Goal: Task Accomplishment & Management: Use online tool/utility

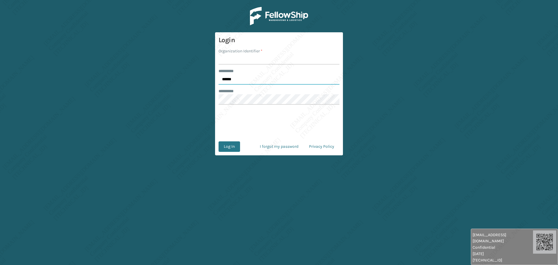
click at [232, 75] on input "******" at bounding box center [279, 79] width 121 height 10
type input "*****"
click at [233, 60] on input "Organization Identifier *" at bounding box center [279, 59] width 121 height 10
type input "[PERSON_NAME]"
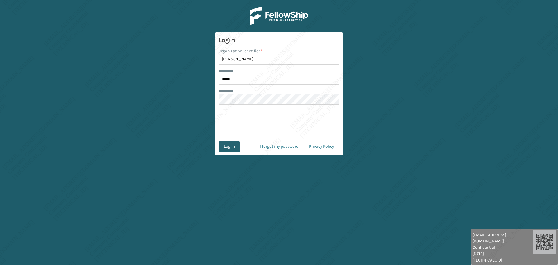
click at [236, 150] on button "Log In" at bounding box center [230, 146] width 22 height 10
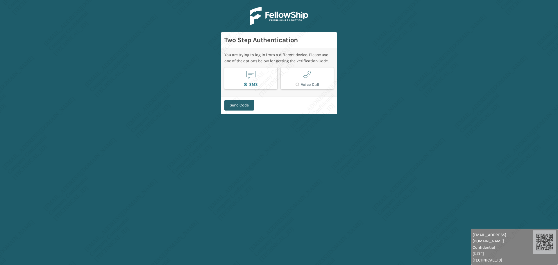
click at [234, 102] on button "Send Code" at bounding box center [239, 105] width 30 height 10
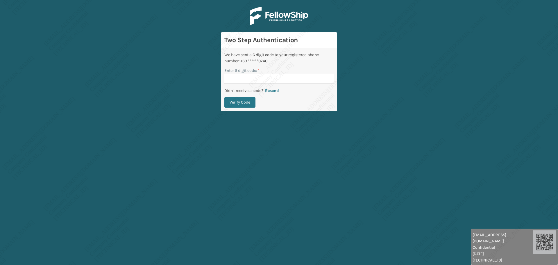
drag, startPoint x: 245, startPoint y: 191, endPoint x: 243, endPoint y: 200, distance: 9.5
click at [244, 197] on main "Two Step Authentication We have sent a 6 digit code to your registered phone nu…" at bounding box center [279, 132] width 558 height 265
click at [247, 75] on input "Enter 6 digit code: *" at bounding box center [278, 79] width 109 height 10
type input "029769"
click at [247, 98] on button "Verify Code" at bounding box center [239, 102] width 31 height 10
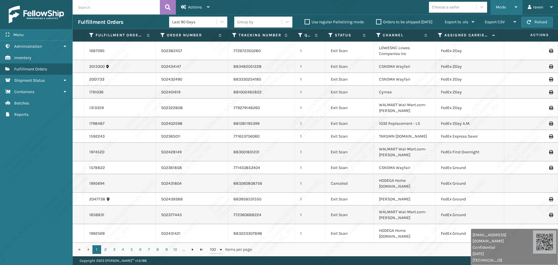
drag, startPoint x: 501, startPoint y: 8, endPoint x: 500, endPoint y: 12, distance: 3.4
click at [501, 8] on span "Mode" at bounding box center [501, 7] width 10 height 5
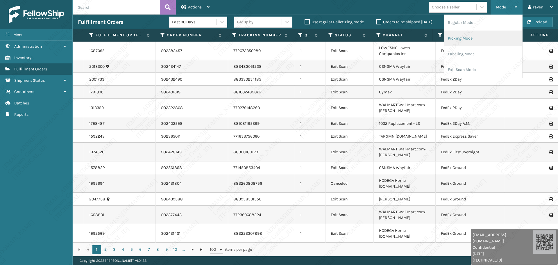
click at [485, 34] on li "Picking Mode" at bounding box center [484, 39] width 78 height 16
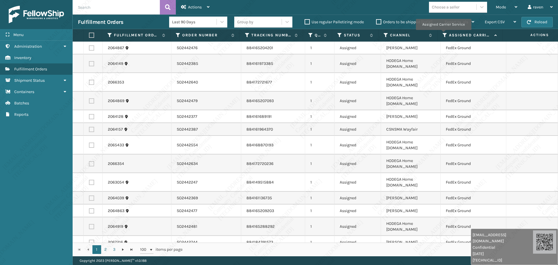
click at [444, 35] on icon at bounding box center [445, 35] width 5 height 5
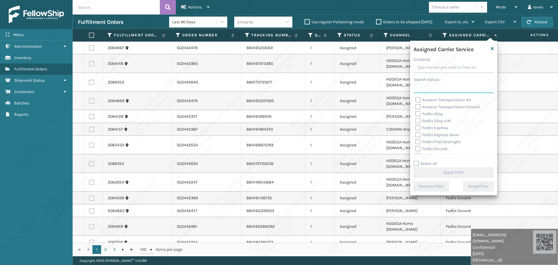
click at [427, 91] on input "Search Values" at bounding box center [454, 88] width 80 height 10
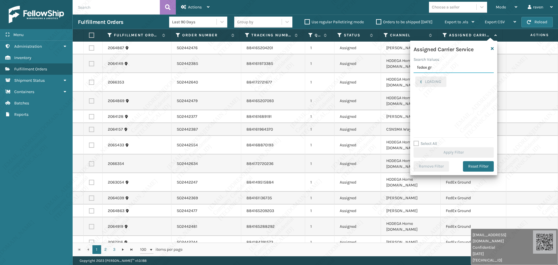
type input "fedex gr"
click at [430, 80] on label "FedEx Ground" at bounding box center [431, 79] width 32 height 5
click at [416, 80] on input "FedEx Ground" at bounding box center [415, 78] width 0 height 4
checkbox input "true"
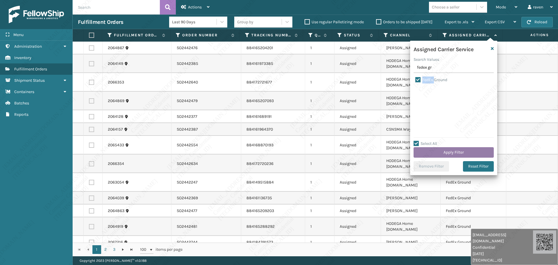
click at [450, 152] on button "Apply Filter" at bounding box center [454, 152] width 80 height 10
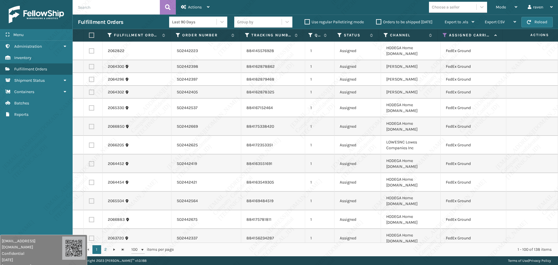
drag, startPoint x: 509, startPoint y: 238, endPoint x: 35, endPoint y: 276, distance: 475.4
click at [35, 265] on html "[EMAIL_ADDRESS][DOMAIN_NAME] Confidential [DATE] [TECHNICAL_ID] [EMAIL_ADDRESS]…" at bounding box center [279, 132] width 558 height 265
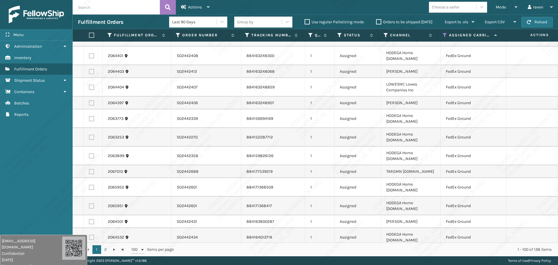
scroll to position [262, 0]
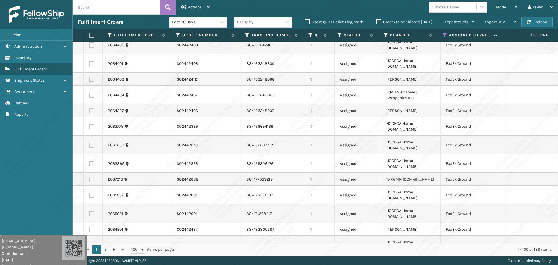
click at [93, 35] on label at bounding box center [91, 35] width 5 height 5
click at [89, 35] on input "checkbox" at bounding box center [89, 35] width 0 height 4
checkbox input "true"
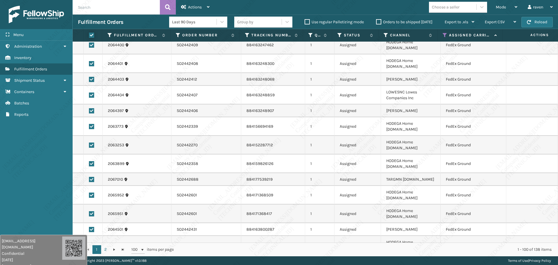
checkbox input "true"
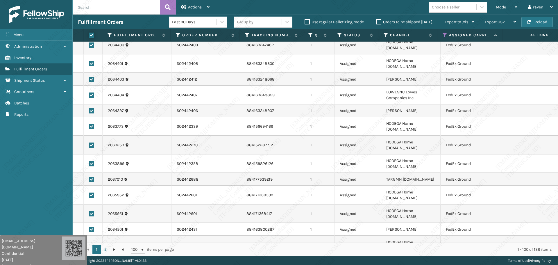
checkbox input "true"
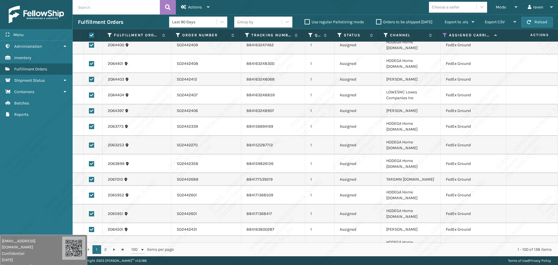
checkbox input "true"
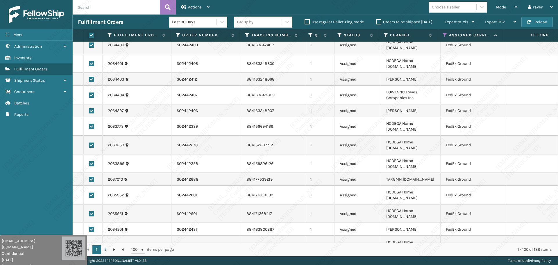
checkbox input "true"
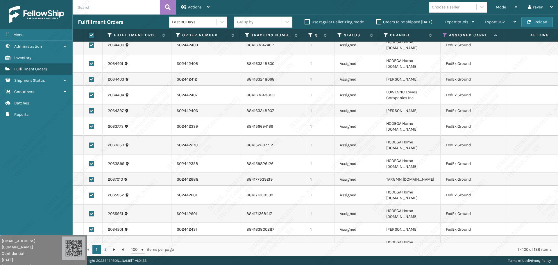
checkbox input "true"
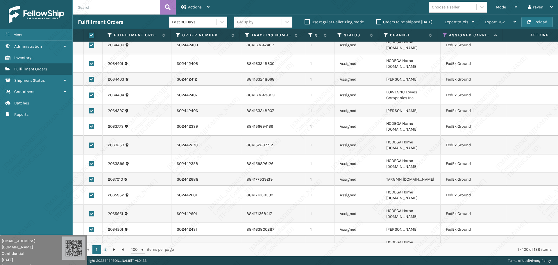
checkbox input "true"
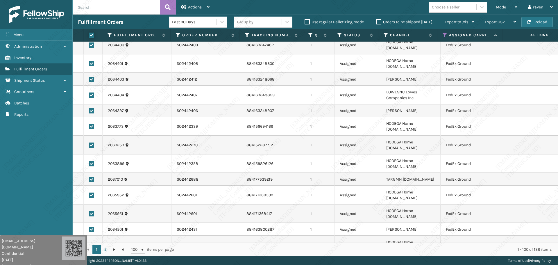
checkbox input "true"
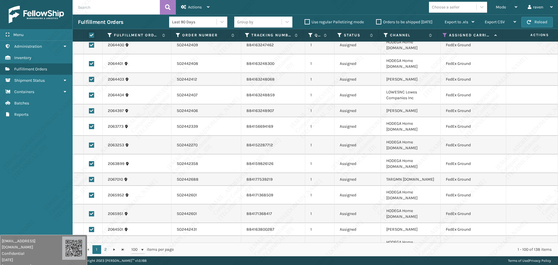
checkbox input "true"
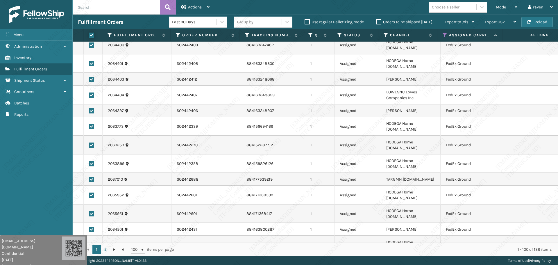
checkbox input "true"
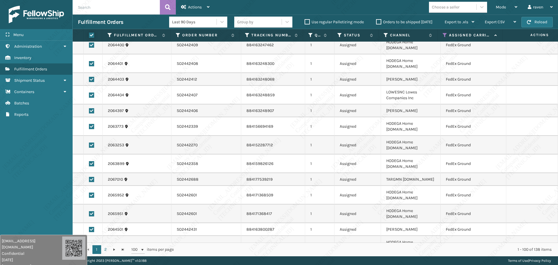
checkbox input "true"
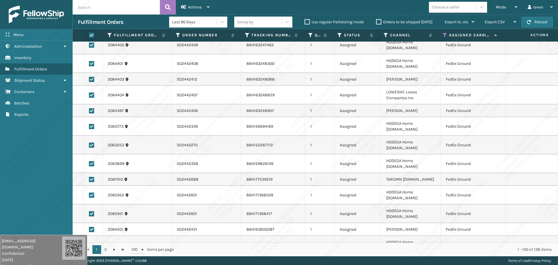
checkbox input "true"
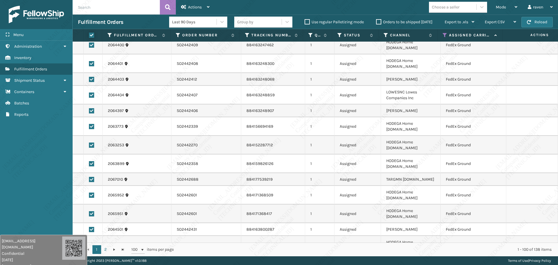
checkbox input "true"
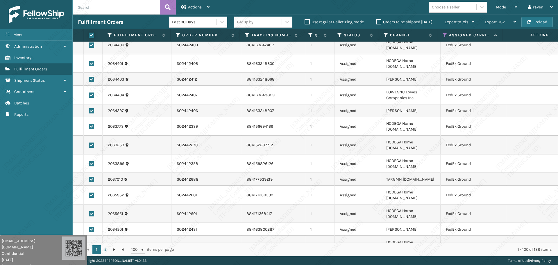
checkbox input "true"
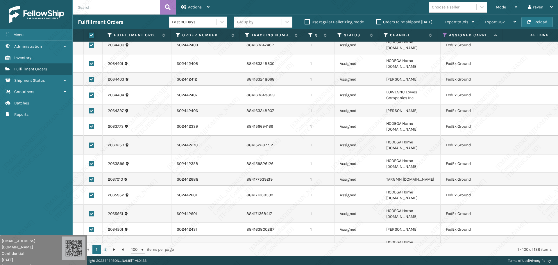
checkbox input "true"
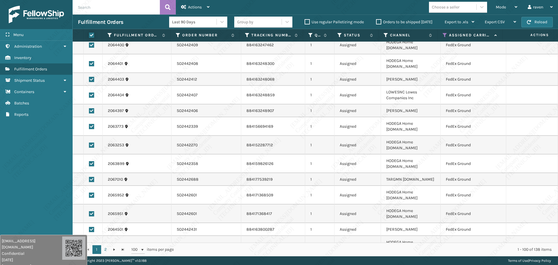
checkbox input "true"
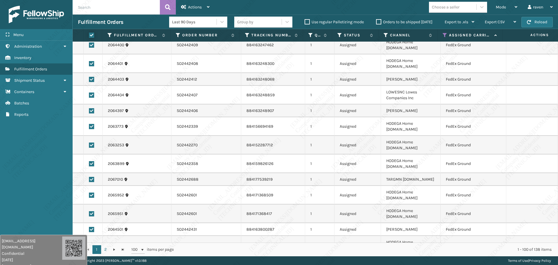
checkbox input "true"
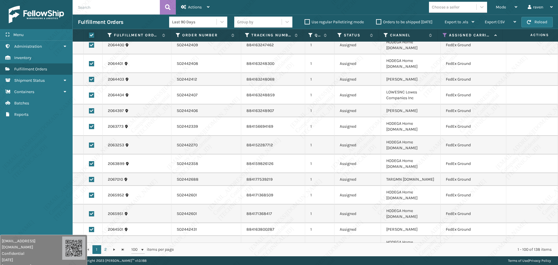
checkbox input "true"
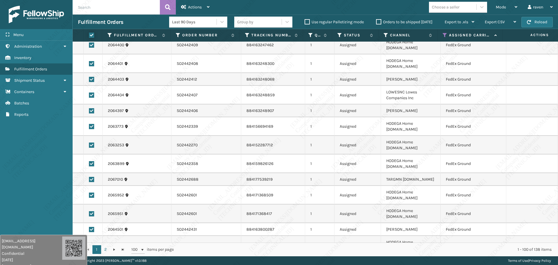
checkbox input "true"
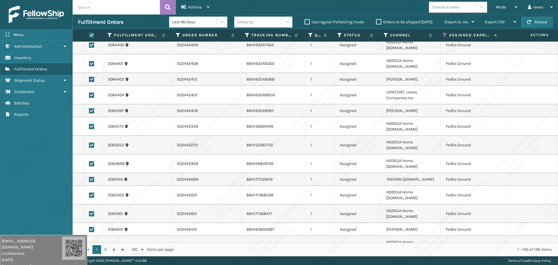
checkbox input "true"
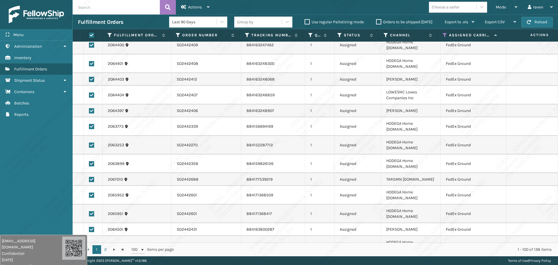
checkbox input "true"
click at [199, 3] on div "Actions" at bounding box center [195, 7] width 28 height 15
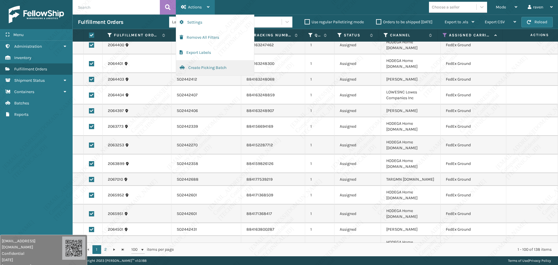
click at [209, 67] on button "Create Picking Batch" at bounding box center [215, 67] width 78 height 15
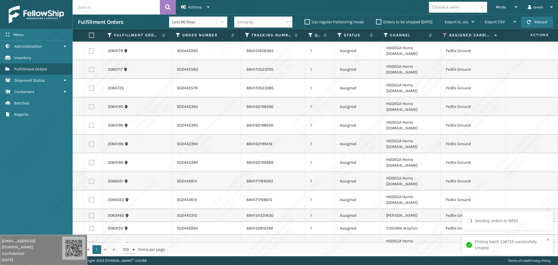
click at [546, 239] on div "Picking batch 106719 successfully created." at bounding box center [506, 245] width 82 height 16
click at [90, 34] on label at bounding box center [91, 35] width 5 height 5
click at [89, 34] on input "checkbox" at bounding box center [89, 35] width 0 height 4
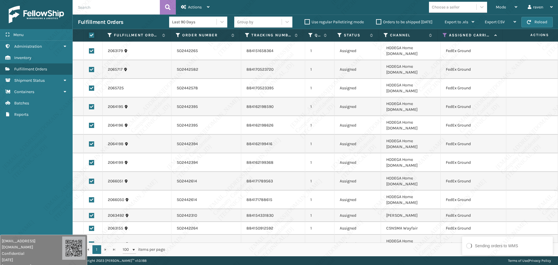
checkbox input "true"
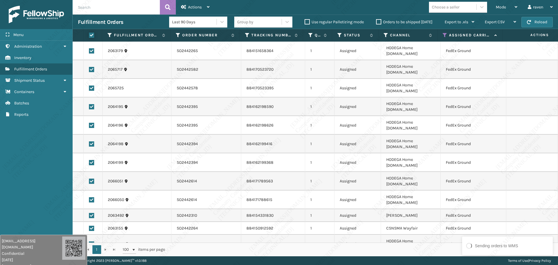
checkbox input "true"
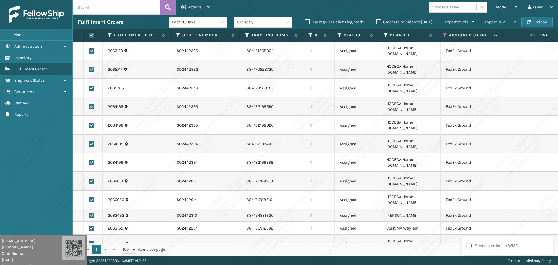
checkbox input "true"
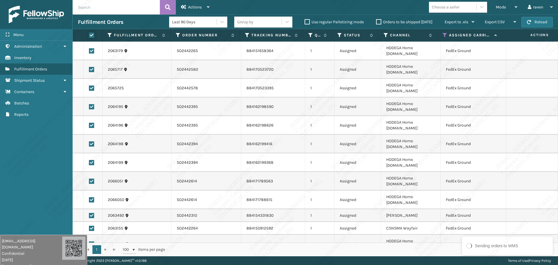
checkbox input "true"
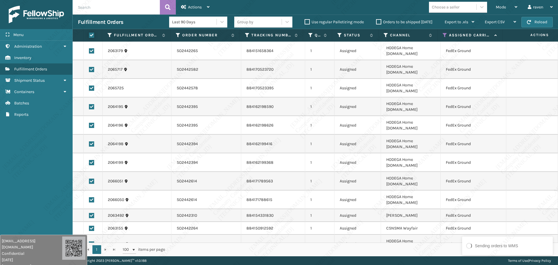
checkbox input "true"
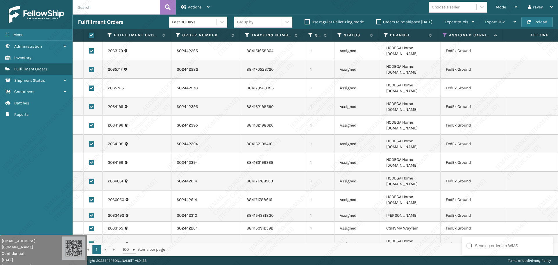
checkbox input "true"
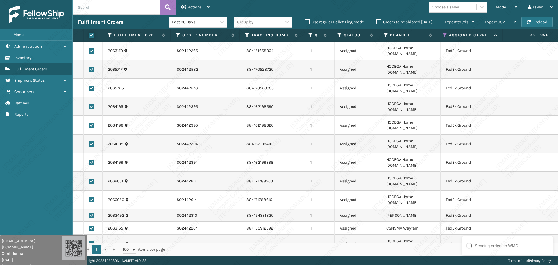
checkbox input "true"
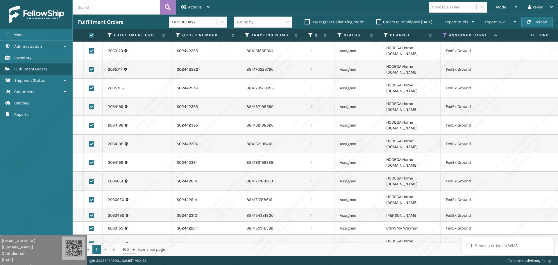
checkbox input "true"
click at [191, 6] on span "Actions" at bounding box center [195, 7] width 14 height 5
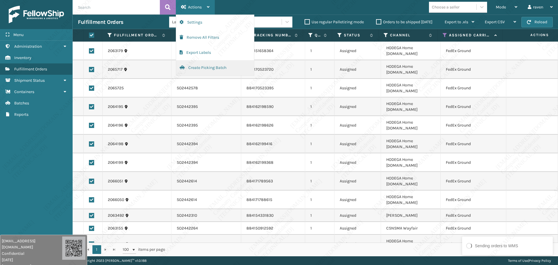
click at [209, 64] on button "Create Picking Batch" at bounding box center [215, 67] width 78 height 15
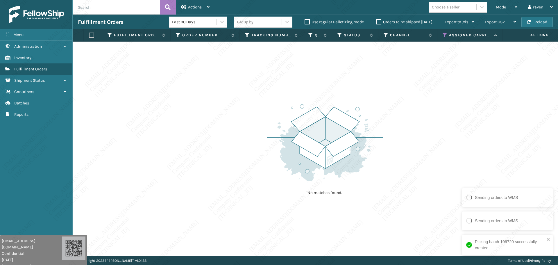
click at [545, 237] on div "Picking batch 106720 successfully created." at bounding box center [506, 245] width 82 height 16
click at [445, 33] on icon at bounding box center [445, 35] width 5 height 5
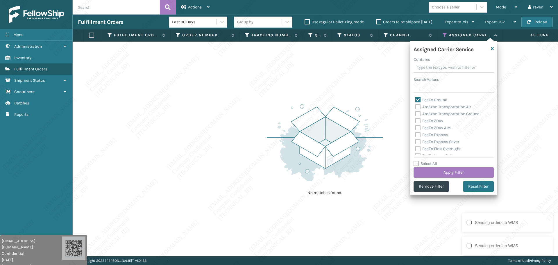
click at [427, 102] on label "FedEx Ground" at bounding box center [431, 99] width 32 height 5
click at [416, 100] on input "FedEx Ground" at bounding box center [415, 99] width 0 height 4
checkbox input "false"
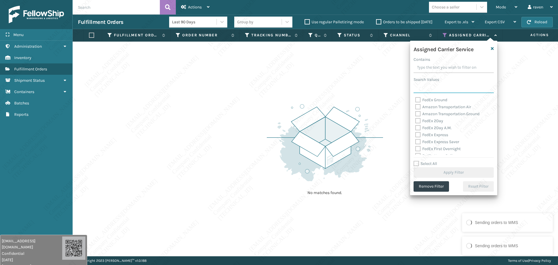
click at [428, 87] on input "Search Values" at bounding box center [454, 88] width 80 height 10
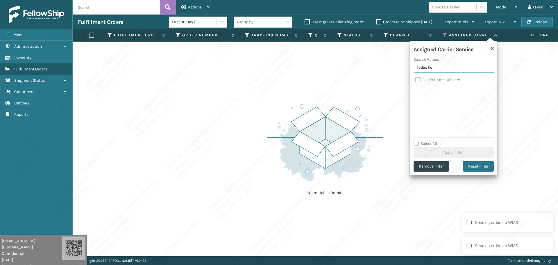
type input "fedex ho"
click at [432, 80] on label "FedEx Home Delivery" at bounding box center [437, 79] width 45 height 5
click at [416, 80] on input "FedEx Home Delivery" at bounding box center [415, 78] width 0 height 4
checkbox input "true"
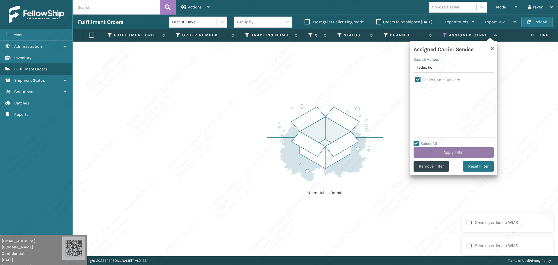
click at [454, 151] on button "Apply Filter" at bounding box center [454, 152] width 80 height 10
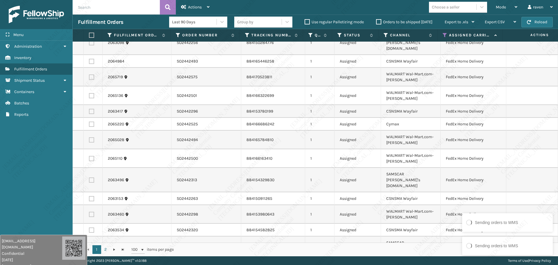
scroll to position [1125, 0]
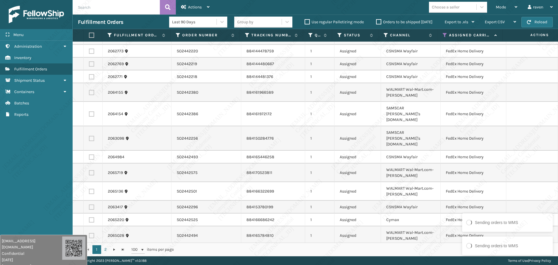
click at [511, 226] on div "Sending orders to WMS" at bounding box center [508, 223] width 86 height 10
click at [506, 248] on div "Sending orders to WMS" at bounding box center [496, 246] width 43 height 6
click at [549, 239] on icon "close" at bounding box center [548, 239] width 3 height 3
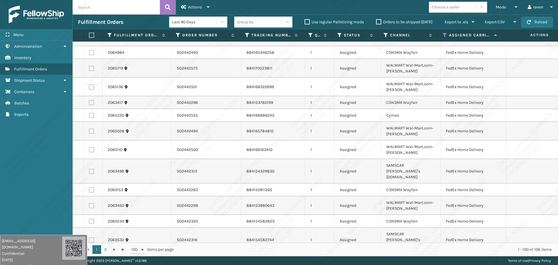
scroll to position [1212, 0]
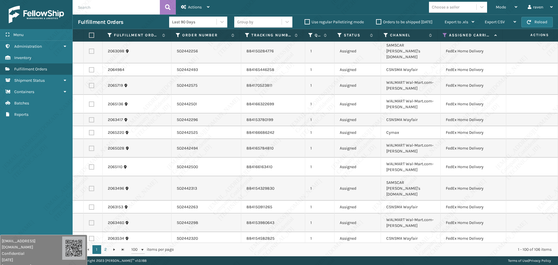
click at [93, 35] on label at bounding box center [91, 35] width 5 height 5
click at [89, 35] on input "checkbox" at bounding box center [89, 35] width 0 height 4
checkbox input "true"
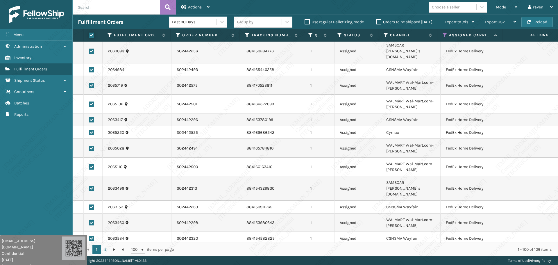
checkbox input "true"
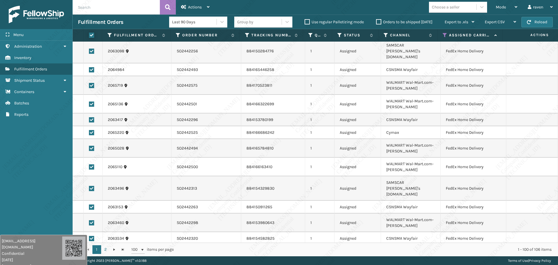
checkbox input "true"
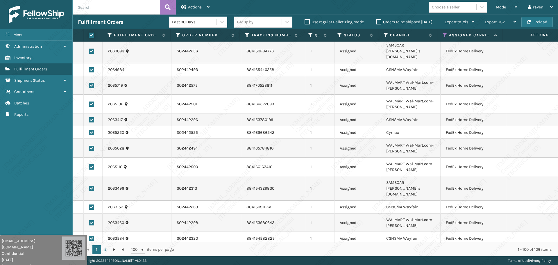
checkbox input "true"
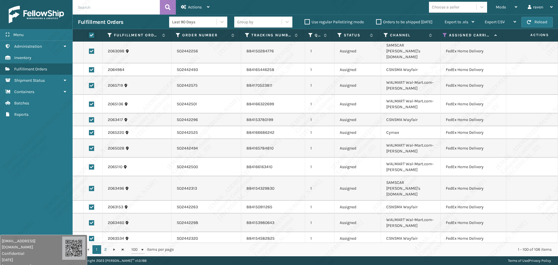
checkbox input "true"
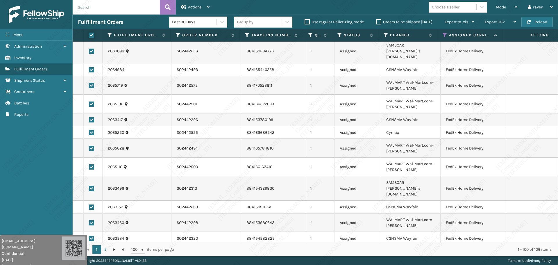
checkbox input "true"
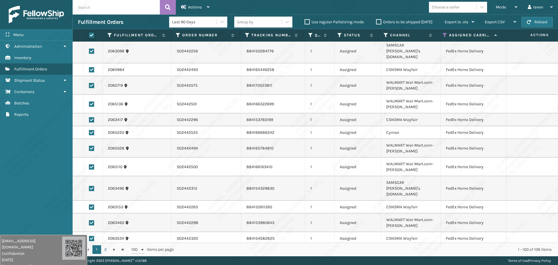
checkbox input "true"
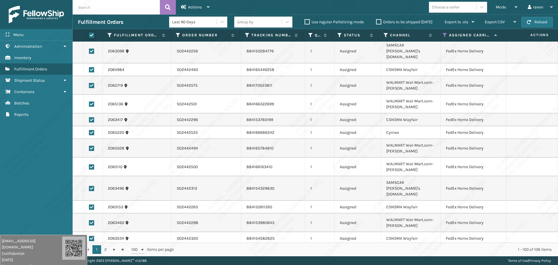
checkbox input "true"
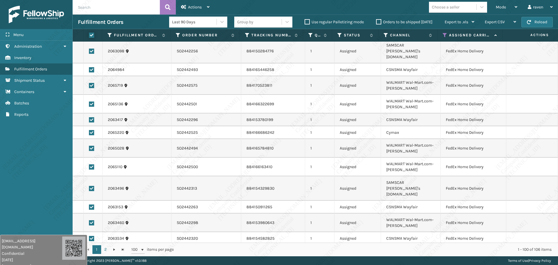
checkbox input "true"
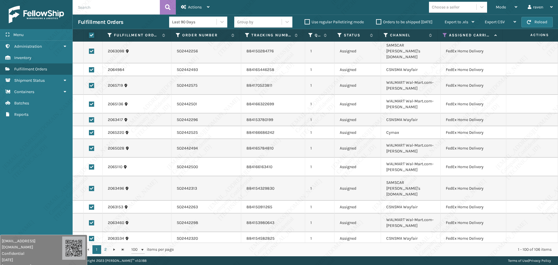
checkbox input "true"
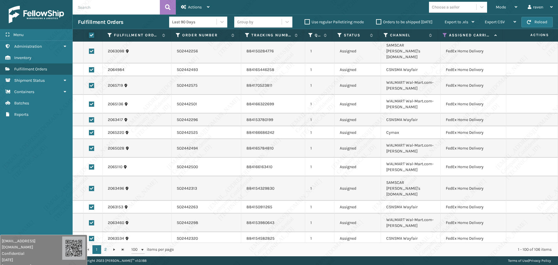
checkbox input "true"
click at [201, 4] on div "Actions" at bounding box center [195, 7] width 28 height 15
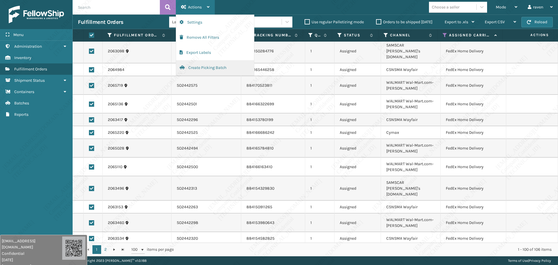
click at [203, 65] on button "Create Picking Batch" at bounding box center [215, 67] width 78 height 15
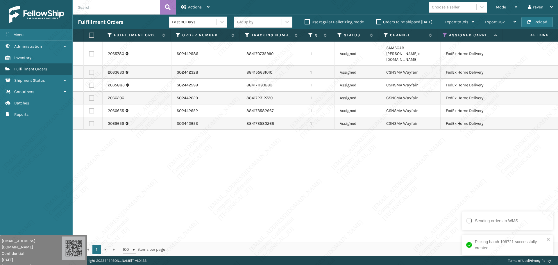
click at [91, 35] on label at bounding box center [91, 35] width 5 height 5
click at [89, 35] on input "checkbox" at bounding box center [89, 35] width 0 height 4
click at [196, 3] on div "Actions" at bounding box center [195, 7] width 28 height 15
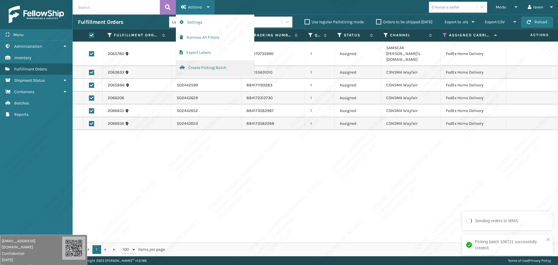
click at [194, 65] on button "Create Picking Batch" at bounding box center [215, 67] width 78 height 15
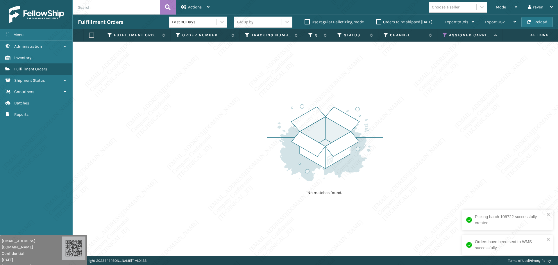
click at [444, 35] on icon at bounding box center [445, 35] width 5 height 5
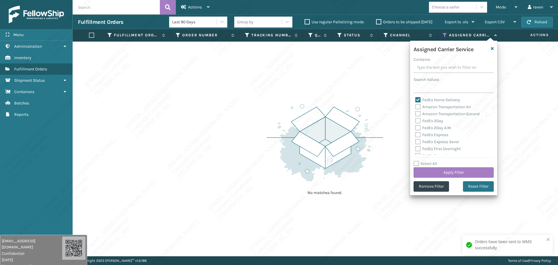
click at [419, 98] on label "FedEx Home Delivery" at bounding box center [437, 99] width 45 height 5
click at [416, 98] on input "FedEx Home Delivery" at bounding box center [415, 99] width 0 height 4
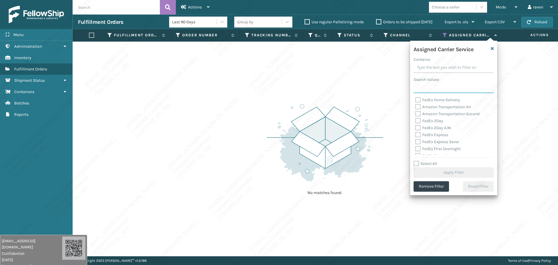
click at [420, 90] on input "Search Values" at bounding box center [454, 88] width 80 height 10
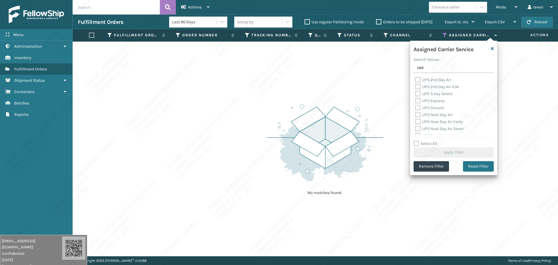
click at [430, 108] on label "UPS Ground" at bounding box center [429, 107] width 28 height 5
click at [416, 108] on input "UPS Ground" at bounding box center [415, 106] width 0 height 4
click at [455, 150] on button "Apply Filter" at bounding box center [454, 152] width 80 height 10
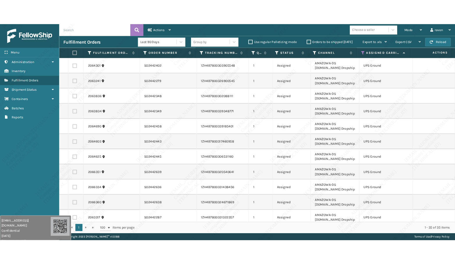
scroll to position [116, 0]
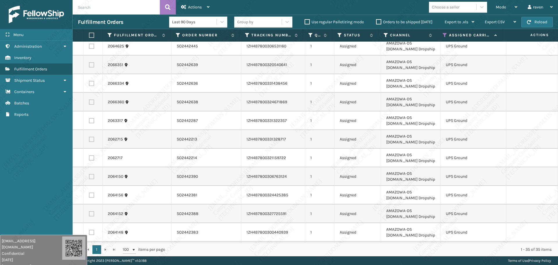
drag, startPoint x: 19, startPoint y: 160, endPoint x: 31, endPoint y: 138, distance: 25.1
click at [20, 157] on div "Menu Administration Inventory Fulfillment Orders Shipment Status Containers Bat…" at bounding box center [36, 132] width 73 height 265
click at [91, 36] on label at bounding box center [91, 35] width 5 height 5
click at [89, 36] on input "checkbox" at bounding box center [89, 35] width 0 height 4
click at [199, 2] on div "Actions" at bounding box center [195, 7] width 28 height 15
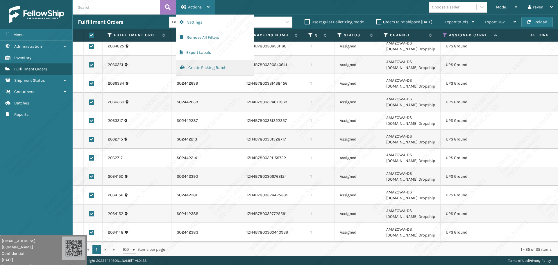
click at [185, 66] on span "button" at bounding box center [182, 67] width 5 height 4
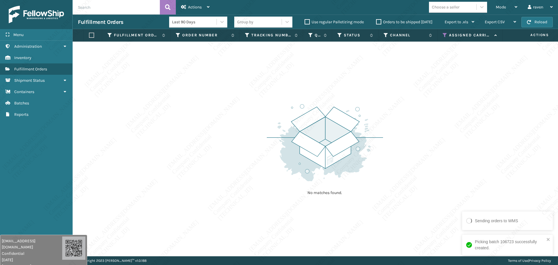
click at [445, 37] on icon at bounding box center [445, 35] width 5 height 5
drag, startPoint x: 444, startPoint y: 35, endPoint x: 440, endPoint y: 40, distance: 6.4
click at [443, 35] on icon at bounding box center [445, 35] width 5 height 5
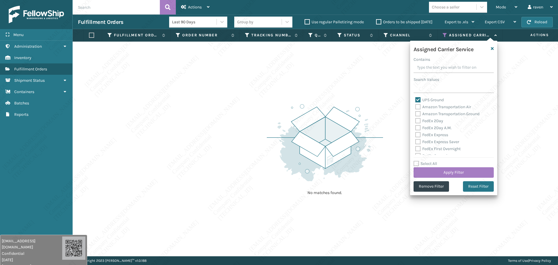
click at [438, 192] on div "Assigned Carrier Service Contains Search Values UPS Ground Amazon Transportatio…" at bounding box center [453, 118] width 87 height 154
click at [439, 189] on button "Remove Filter" at bounding box center [431, 186] width 35 height 10
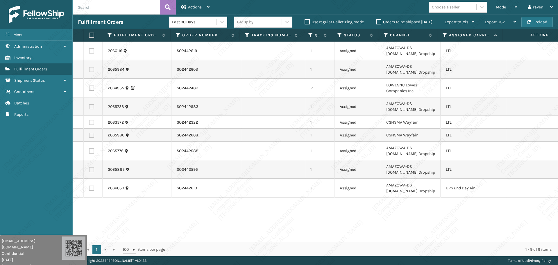
click at [90, 186] on label at bounding box center [91, 187] width 5 height 5
click at [89, 186] on input "checkbox" at bounding box center [89, 187] width 0 height 4
click at [192, 8] on span "Actions" at bounding box center [195, 7] width 14 height 5
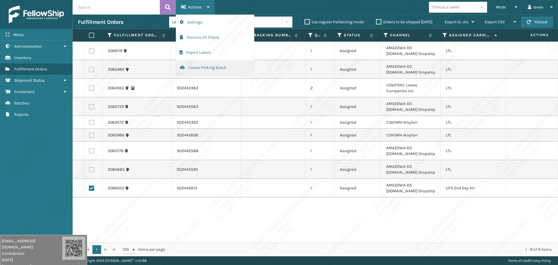
click at [197, 67] on button "Create Picking Batch" at bounding box center [215, 67] width 78 height 15
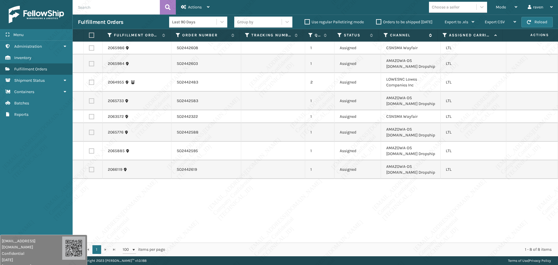
click at [385, 33] on icon at bounding box center [386, 35] width 5 height 5
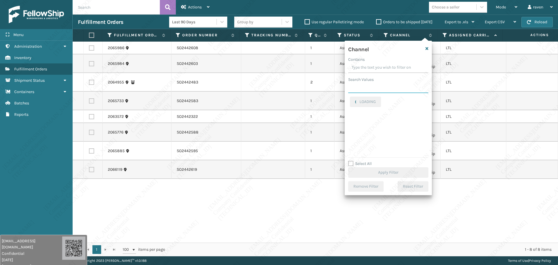
click at [362, 89] on input "Search Values" at bounding box center [388, 88] width 80 height 10
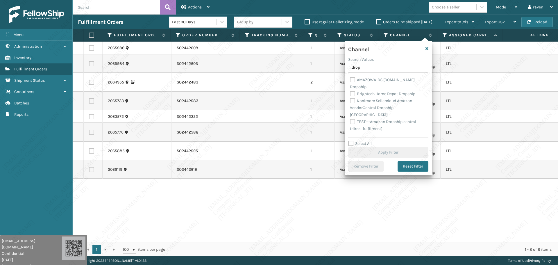
click at [399, 81] on label "AMAZOWA-DS [DOMAIN_NAME] Dropship" at bounding box center [382, 83] width 65 height 12
click at [350, 80] on input "AMAZOWA-DS [DOMAIN_NAME] Dropship" at bounding box center [350, 78] width 0 height 4
click at [390, 151] on button "Apply Filter" at bounding box center [388, 152] width 80 height 10
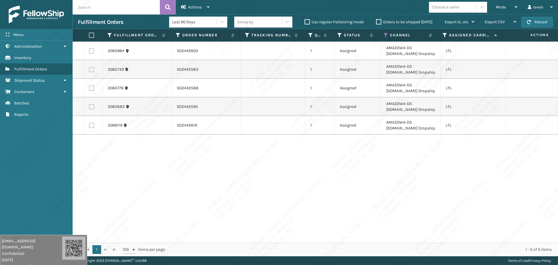
click at [92, 36] on label at bounding box center [91, 35] width 5 height 5
click at [89, 36] on input "checkbox" at bounding box center [89, 35] width 0 height 4
click at [188, 8] on span "Actions" at bounding box center [195, 7] width 14 height 5
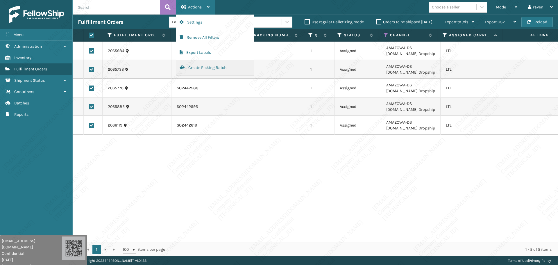
click at [195, 67] on button "Create Picking Batch" at bounding box center [215, 67] width 78 height 15
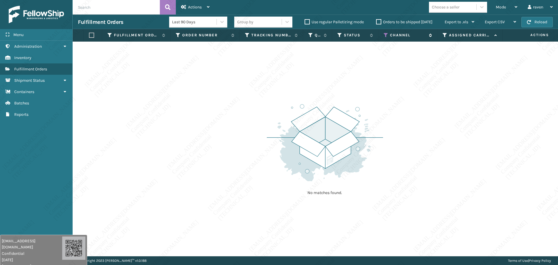
click at [385, 35] on icon at bounding box center [386, 35] width 5 height 5
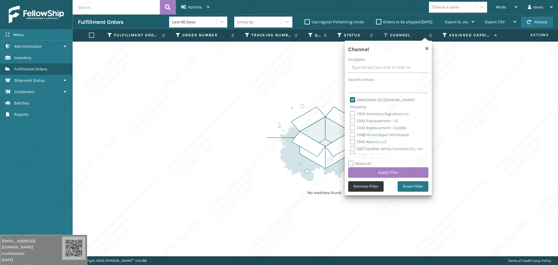
click at [367, 186] on button "Remove Filter" at bounding box center [365, 186] width 35 height 10
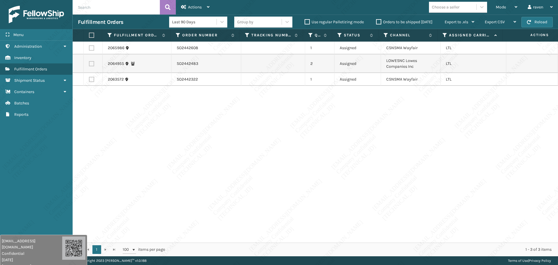
click at [91, 46] on label at bounding box center [91, 47] width 5 height 5
click at [89, 46] on input "checkbox" at bounding box center [89, 47] width 0 height 4
click at [93, 80] on label at bounding box center [91, 79] width 5 height 5
click at [89, 80] on input "checkbox" at bounding box center [89, 79] width 0 height 4
click at [196, 7] on span "Actions" at bounding box center [195, 7] width 14 height 5
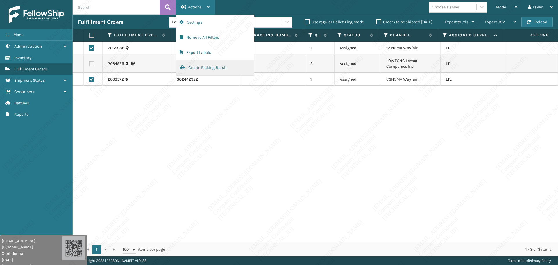
click at [201, 60] on button "Create Picking Batch" at bounding box center [215, 67] width 78 height 15
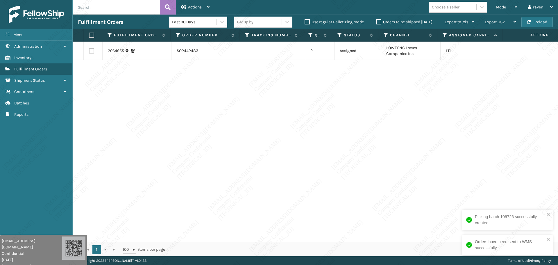
click at [164, 105] on div "2064955 SO2442483 2 Assigned LOWESNC Lowes Companies Inc LTL" at bounding box center [316, 142] width 486 height 201
click at [92, 35] on label at bounding box center [91, 35] width 5 height 5
click at [89, 35] on input "checkbox" at bounding box center [89, 35] width 0 height 4
click at [201, 2] on div "Actions" at bounding box center [195, 7] width 28 height 15
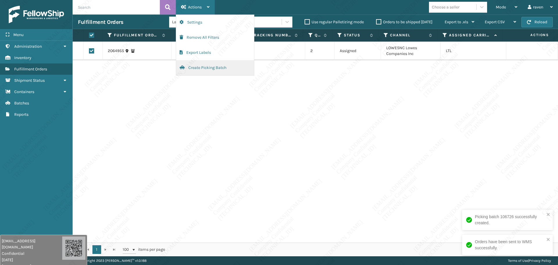
click at [202, 67] on button "Create Picking Batch" at bounding box center [215, 67] width 78 height 15
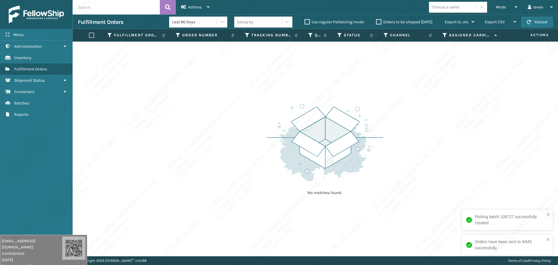
drag, startPoint x: 174, startPoint y: 149, endPoint x: 169, endPoint y: 148, distance: 4.7
click at [172, 149] on div "No matches found." at bounding box center [316, 149] width 486 height 215
drag, startPoint x: 499, startPoint y: 10, endPoint x: 476, endPoint y: 33, distance: 32.1
click at [499, 11] on div "Mode" at bounding box center [507, 7] width 22 height 15
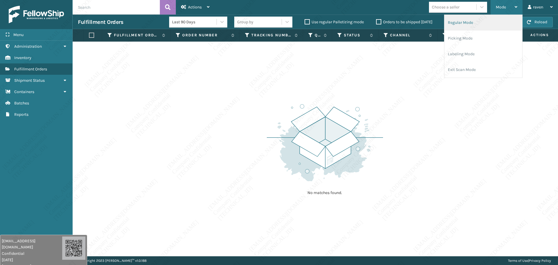
click at [454, 26] on li "Regular Mode" at bounding box center [484, 23] width 78 height 16
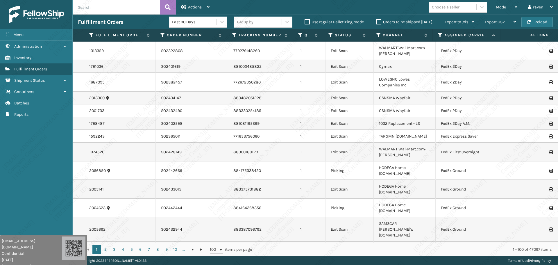
click at [104, 9] on input "text" at bounding box center [116, 7] width 87 height 15
paste input "SO2442581"
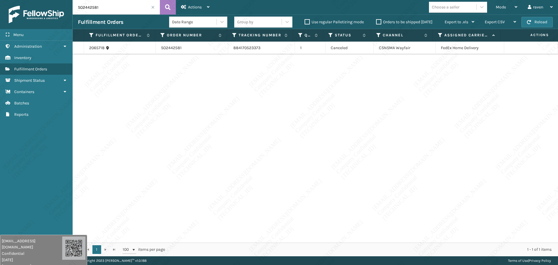
click at [162, 90] on div "2065718 SO2442581 884170523373 1 Canceled CSNSMA Wayfair FedEx Home Delivery" at bounding box center [316, 142] width 486 height 201
click at [478, 135] on div "2065718 SO2442581 884170523373 1 Canceled CSNSMA Wayfair FedEx Home Delivery" at bounding box center [316, 142] width 486 height 201
click at [113, 6] on input "SO2442581" at bounding box center [116, 7] width 87 height 15
paste input "text"
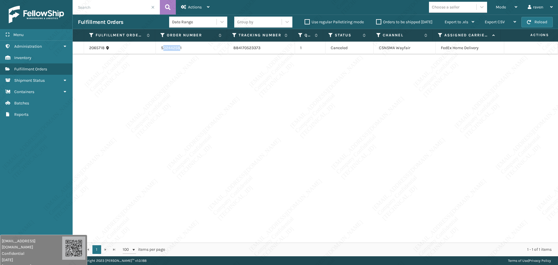
drag, startPoint x: 167, startPoint y: 48, endPoint x: 186, endPoint y: 48, distance: 18.9
click at [164, 48] on td "SO2442581" at bounding box center [192, 48] width 72 height 13
click at [186, 48] on td "SO2442581" at bounding box center [192, 48] width 72 height 13
drag, startPoint x: 176, startPoint y: 48, endPoint x: 160, endPoint y: 47, distance: 16.0
click at [160, 47] on td "SO2442581" at bounding box center [192, 48] width 72 height 13
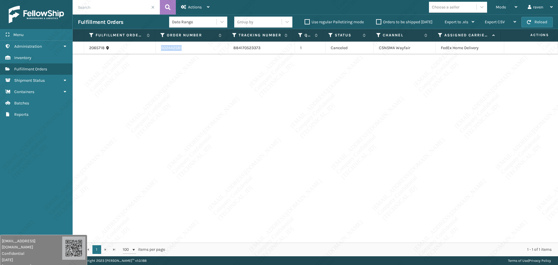
copy td "SO2442581"
click at [277, 133] on div "2065718 SO2442581 884170523373 1 Canceled CSNSMA Wayfair FedEx Home Delivery" at bounding box center [316, 142] width 486 height 201
click at [288, 130] on div "2065718 SO2442581 884170523373 1 Canceled CSNSMA Wayfair FedEx Home Delivery" at bounding box center [316, 142] width 486 height 201
drag, startPoint x: 275, startPoint y: 133, endPoint x: 297, endPoint y: 86, distance: 51.9
click at [277, 130] on div "2065718 SO2442581 884170523373 1 Canceled CSNSMA Wayfair FedEx Home Delivery" at bounding box center [316, 142] width 486 height 201
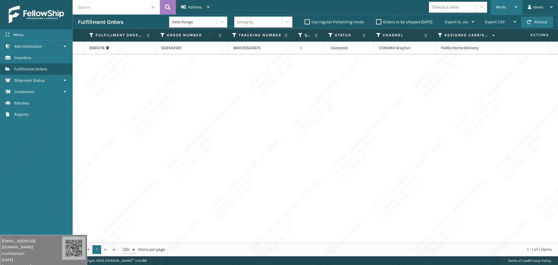
click at [501, 6] on span "Mode" at bounding box center [501, 7] width 10 height 5
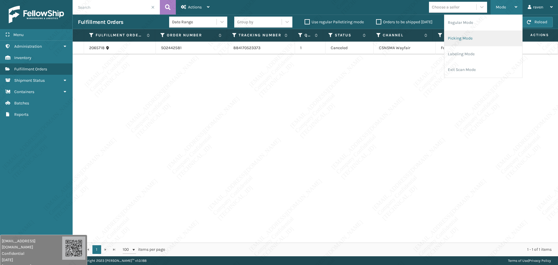
click at [494, 32] on li "Picking Mode" at bounding box center [484, 39] width 78 height 16
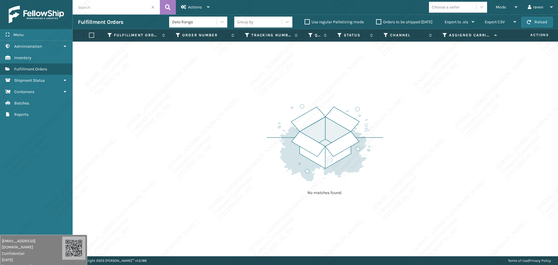
click at [270, 92] on div "No matches found." at bounding box center [316, 149] width 486 height 215
click at [495, 8] on div "Mode Regular Mode Picking Mode Labeling Mode Exit Scan Mode" at bounding box center [507, 7] width 32 height 15
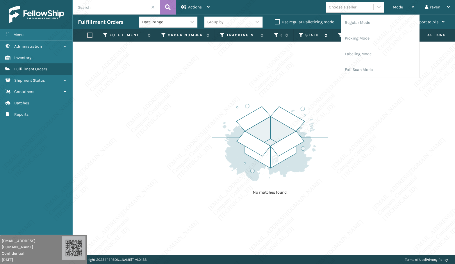
drag, startPoint x: 374, startPoint y: 140, endPoint x: 304, endPoint y: 33, distance: 127.4
click at [371, 134] on div "No matches found." at bounding box center [264, 149] width 382 height 214
